Goal: Navigation & Orientation: Find specific page/section

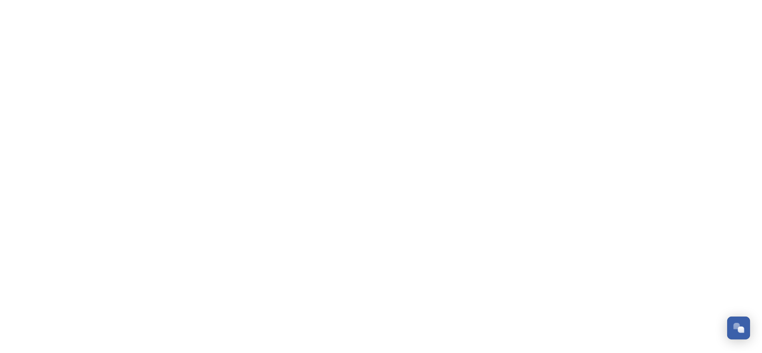
scroll to position [131, 0]
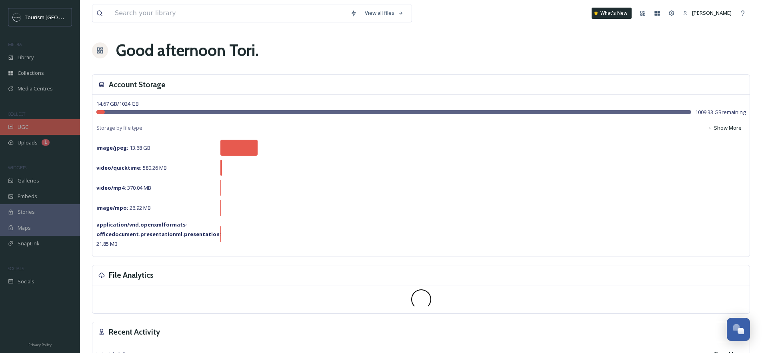
click at [32, 126] on div "UGC" at bounding box center [40, 127] width 80 height 16
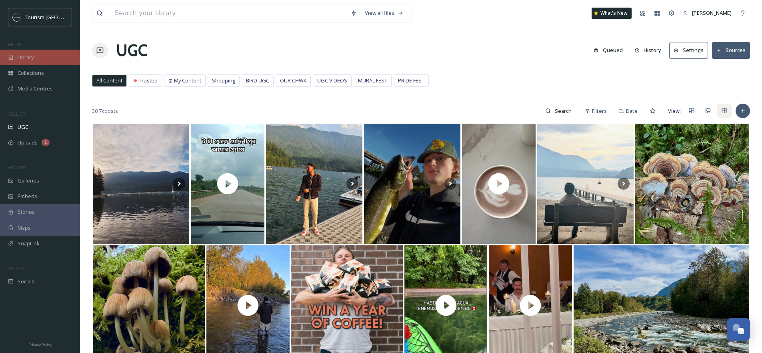
click at [24, 60] on span "Library" at bounding box center [26, 58] width 16 height 8
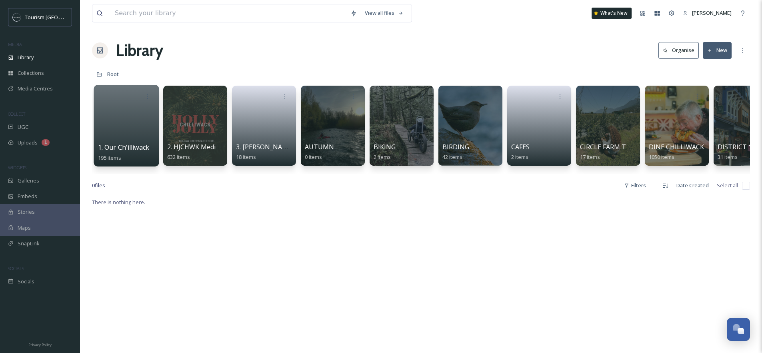
click at [110, 126] on div at bounding box center [126, 126] width 65 height 82
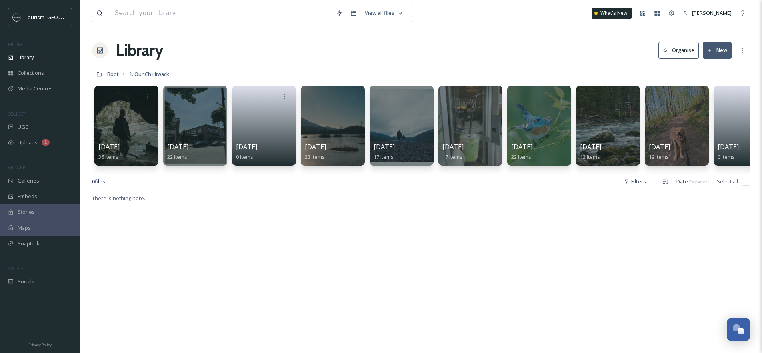
scroll to position [0, 168]
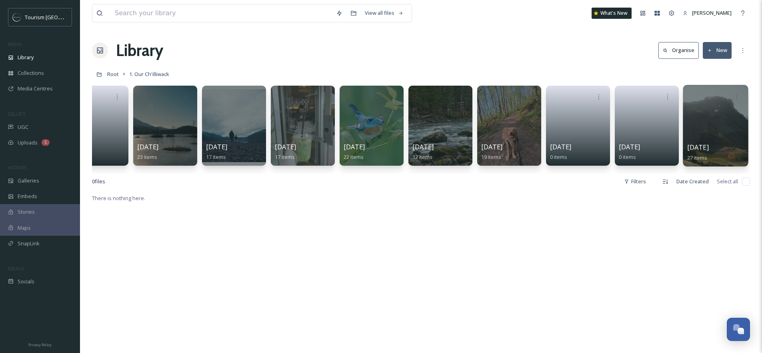
click at [716, 130] on div at bounding box center [715, 126] width 65 height 82
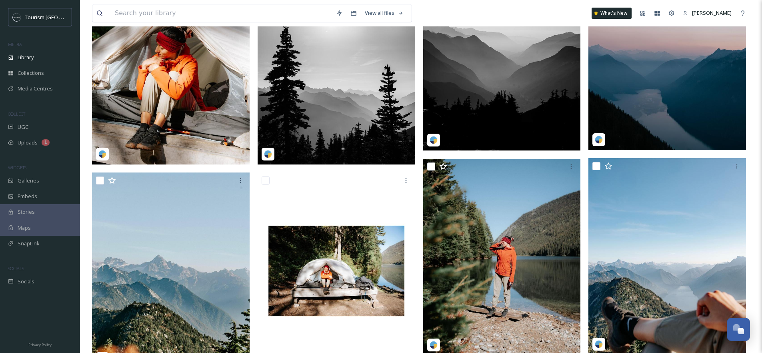
click at [132, 80] on img at bounding box center [171, 66] width 158 height 196
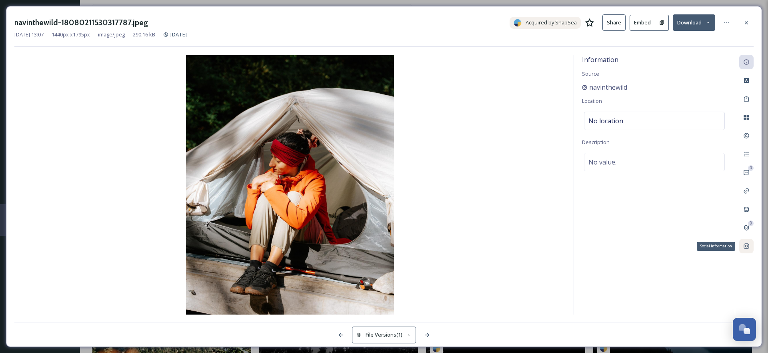
click at [748, 246] on icon at bounding box center [746, 246] width 6 height 6
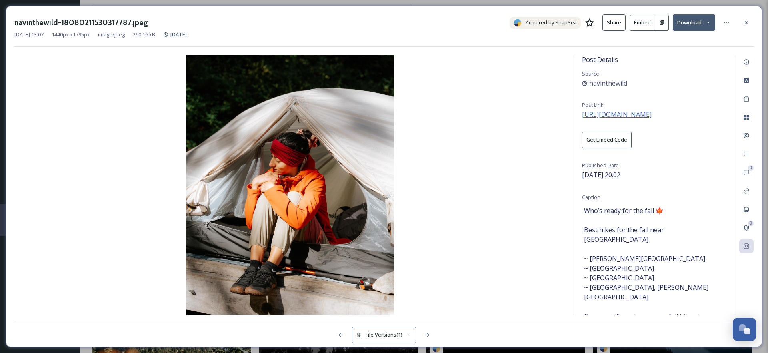
click at [630, 115] on span "[URL][DOMAIN_NAME]" at bounding box center [617, 114] width 70 height 9
click at [746, 26] on div at bounding box center [746, 23] width 14 height 14
